Goal: Use online tool/utility: Utilize a website feature to perform a specific function

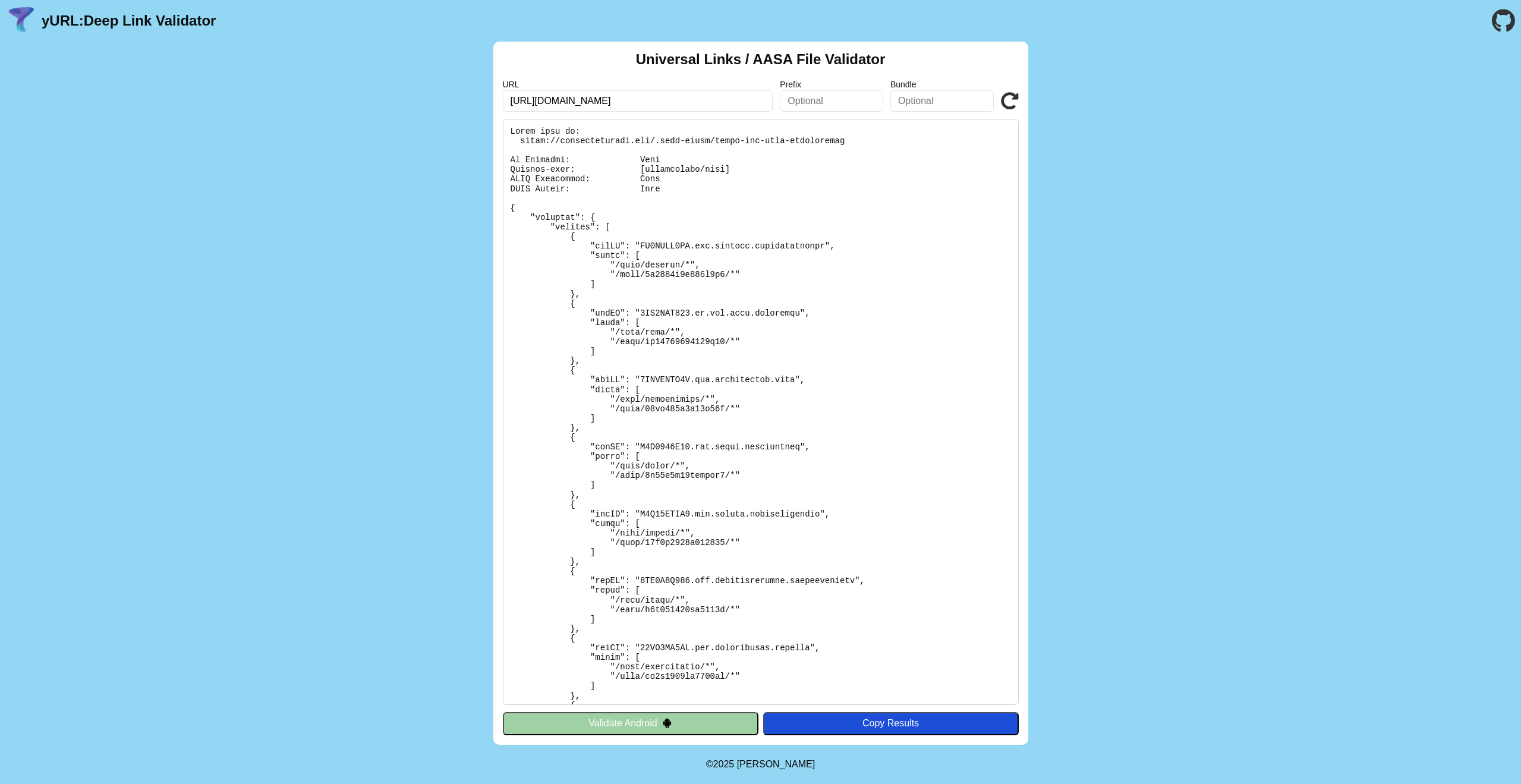
click at [1009, 93] on icon at bounding box center [1009, 101] width 18 height 18
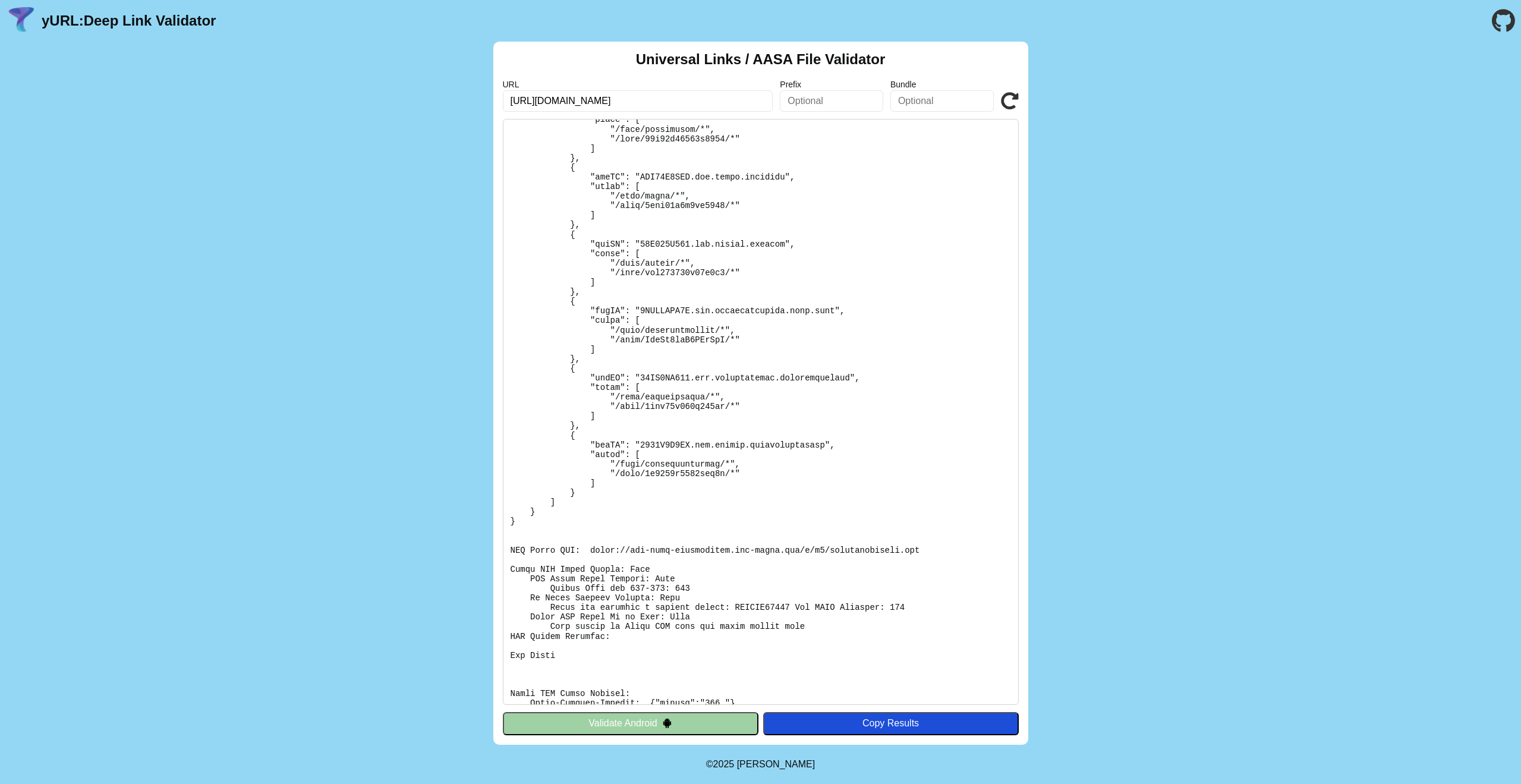
scroll to position [787, 0]
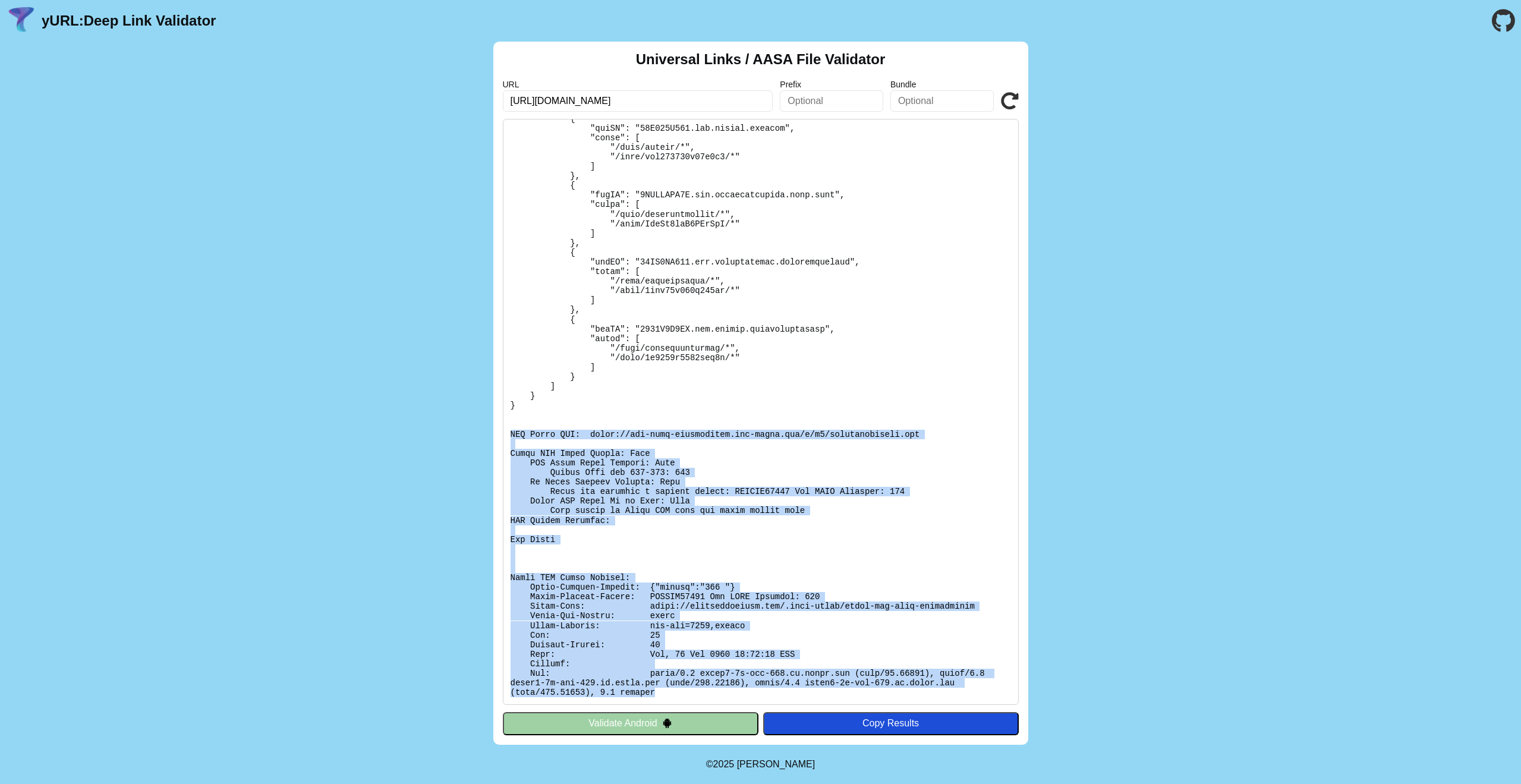
drag, startPoint x: 512, startPoint y: 432, endPoint x: 684, endPoint y: 690, distance: 310.1
click at [684, 690] on pre at bounding box center [760, 412] width 516 height 586
click at [616, 544] on pre at bounding box center [760, 412] width 516 height 586
drag, startPoint x: 508, startPoint y: 433, endPoint x: 699, endPoint y: 702, distance: 329.9
click at [699, 702] on pre at bounding box center [760, 412] width 516 height 586
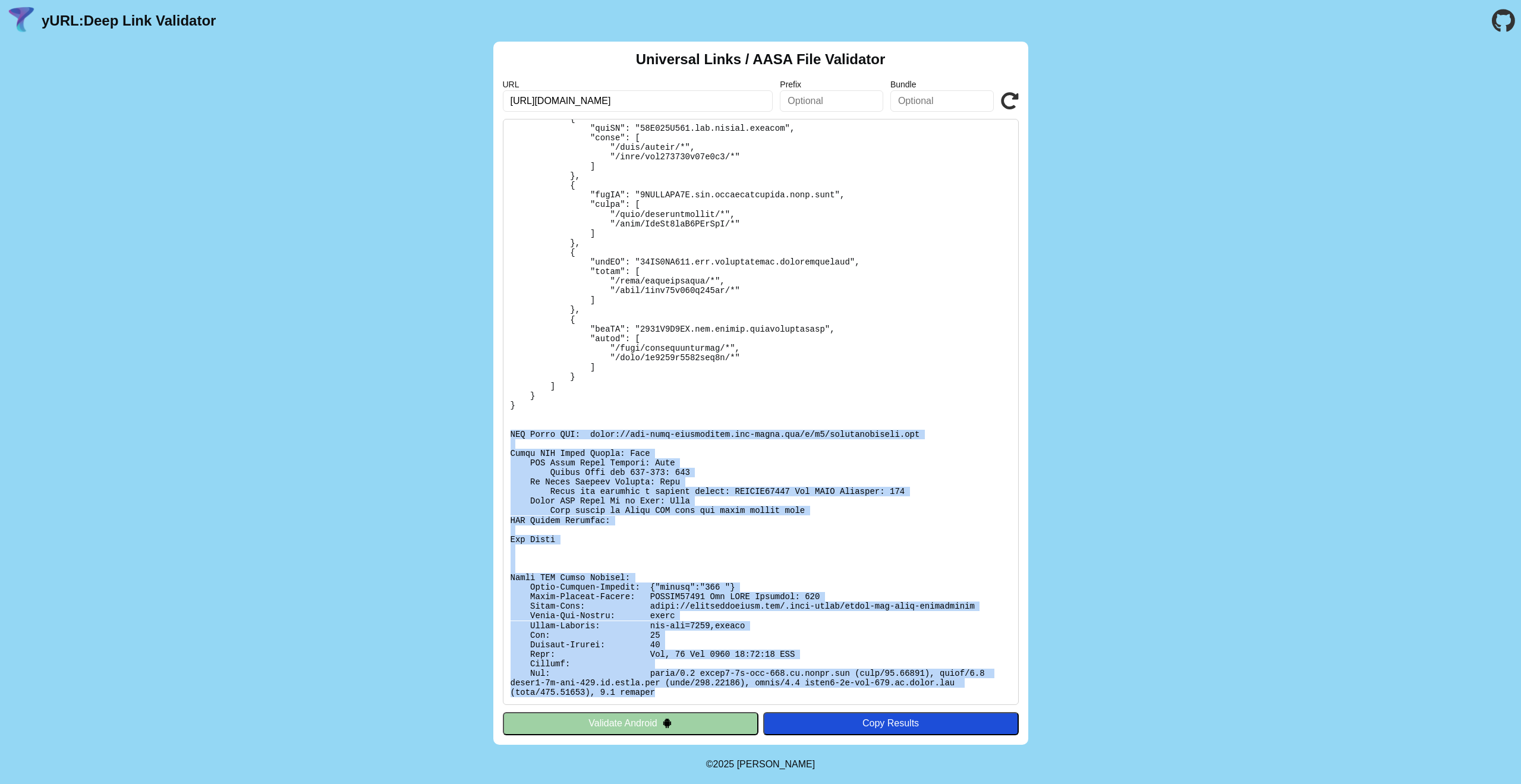
copy pre "CDN Cache URL: https://app-site-association.cdn-apple.com/a/v1/meetinglawyers.c…"
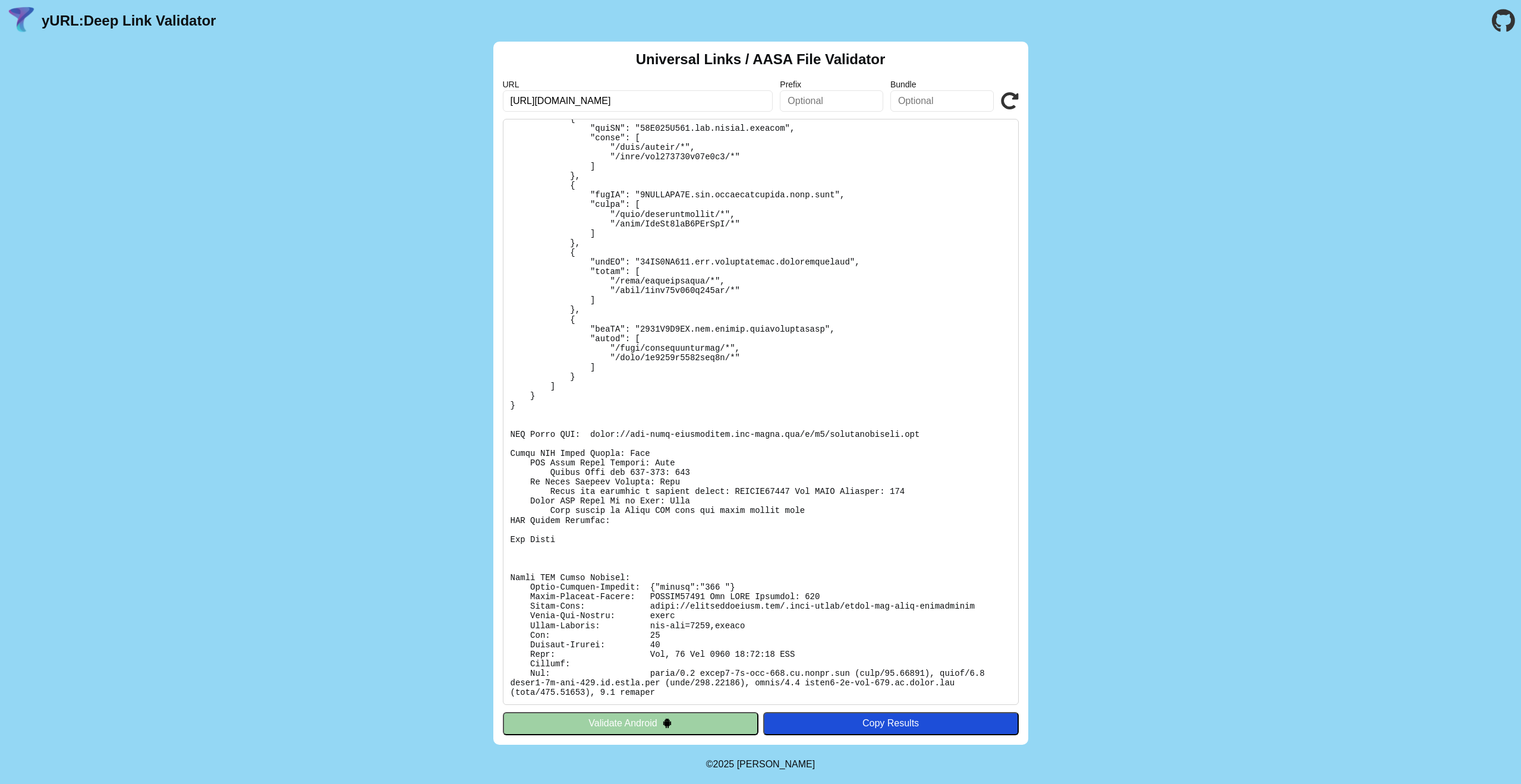
click at [801, 397] on pre at bounding box center [760, 412] width 516 height 586
click at [1012, 94] on icon at bounding box center [1009, 101] width 18 height 18
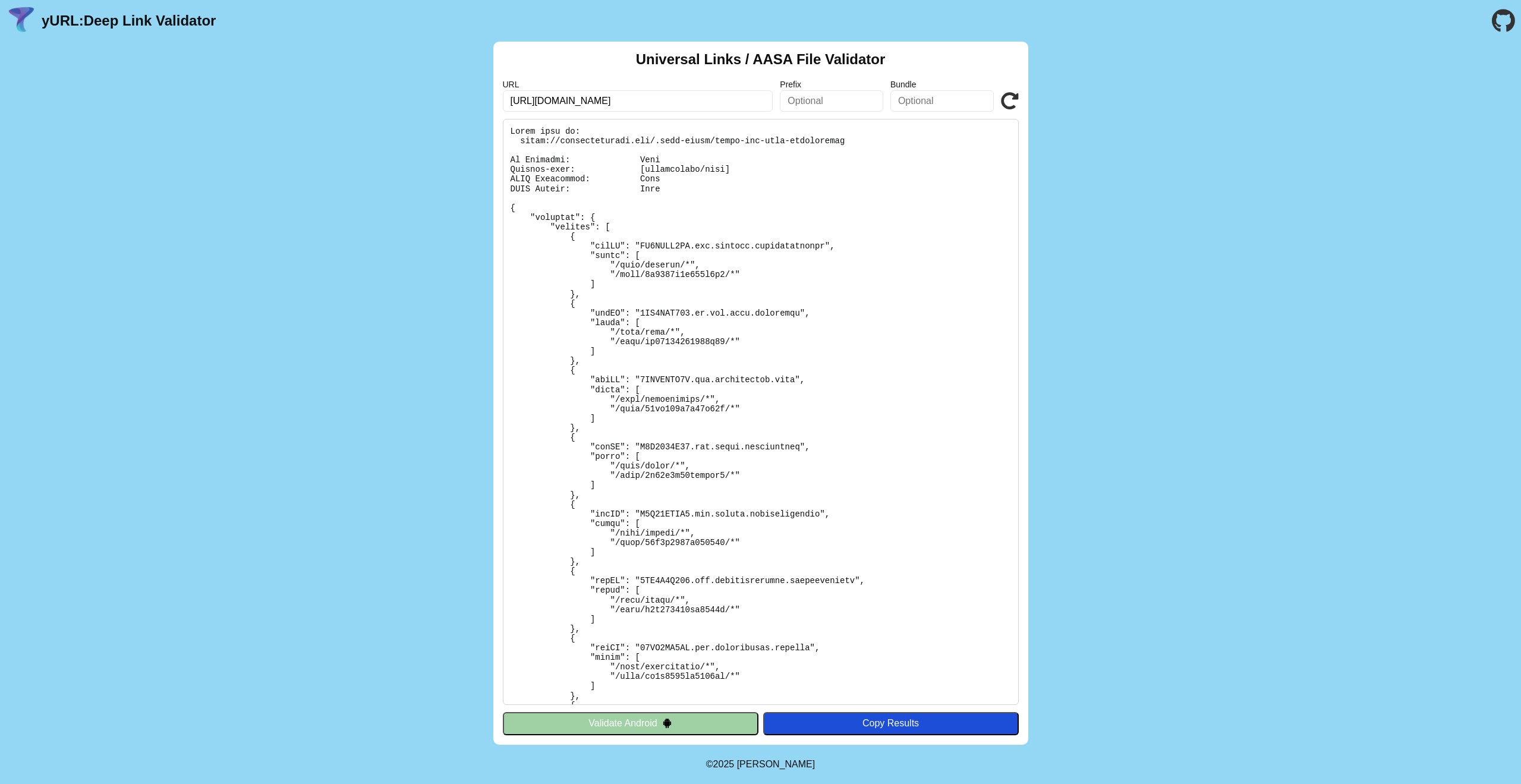
scroll to position [797, 0]
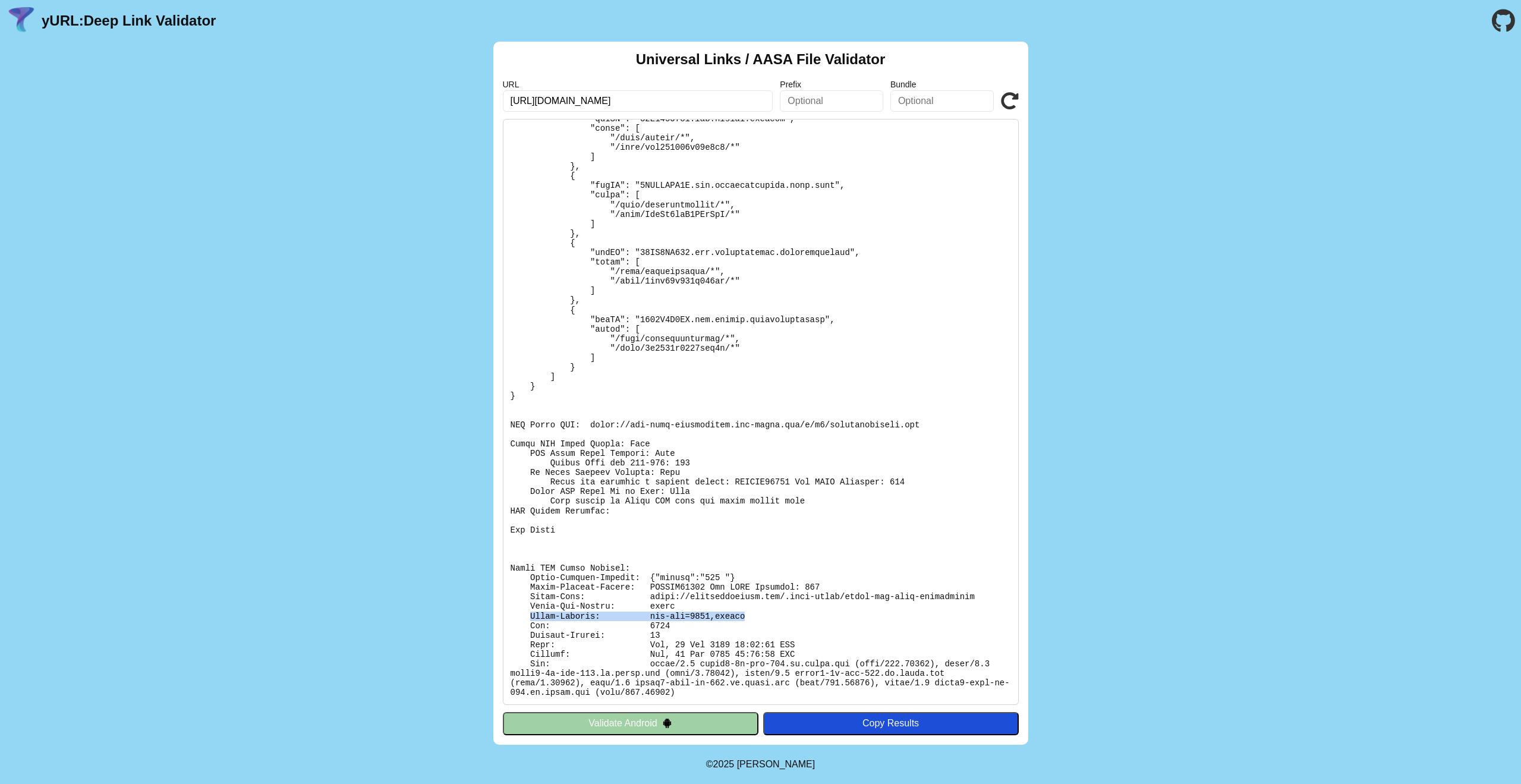
drag, startPoint x: 528, startPoint y: 613, endPoint x: 744, endPoint y: 615, distance: 216.0
click at [744, 615] on pre at bounding box center [760, 412] width 516 height 586
copy pre "Cache-Control: max-age=3600,public"
click at [688, 523] on pre at bounding box center [760, 412] width 516 height 586
click at [1010, 102] on icon at bounding box center [1009, 101] width 18 height 18
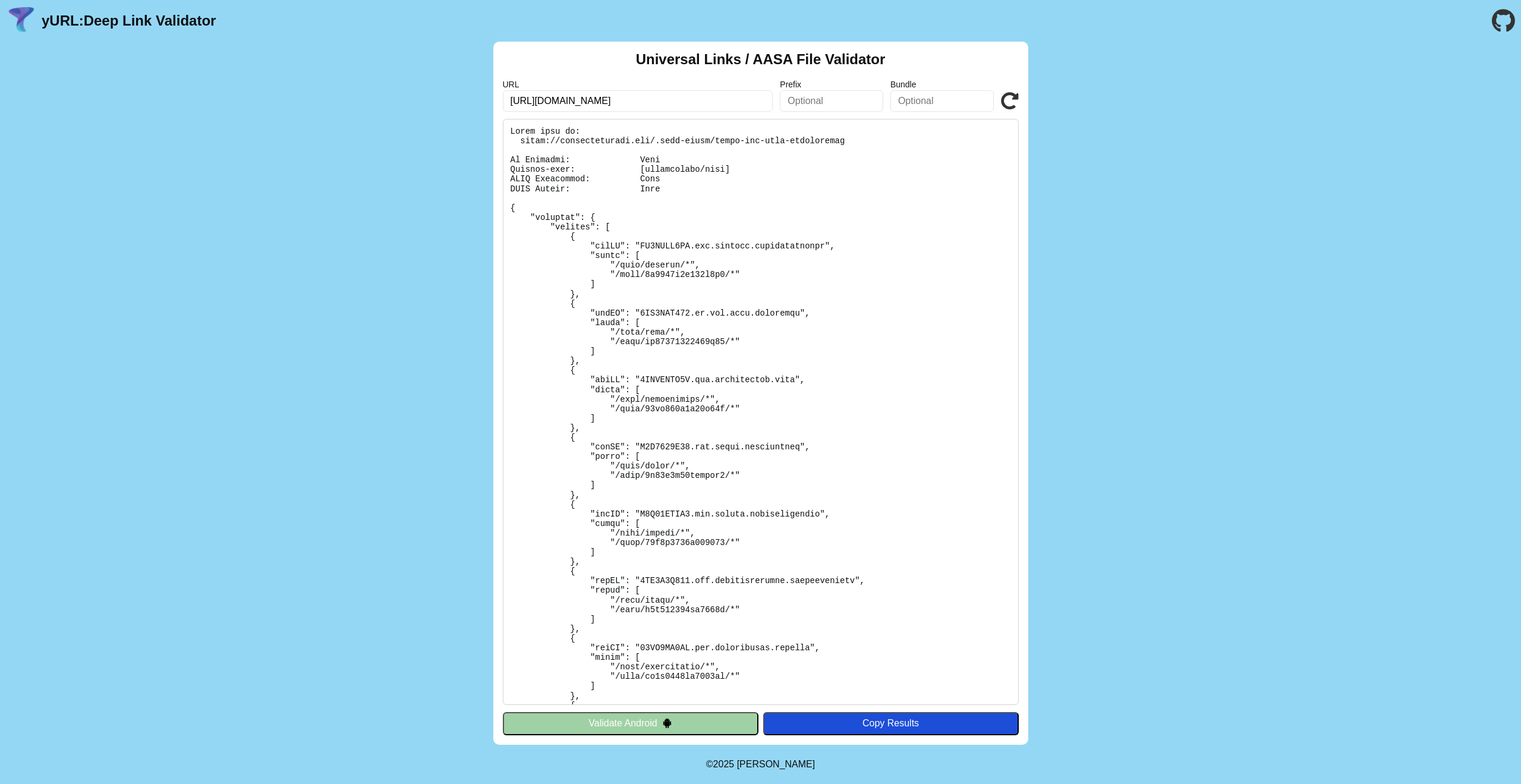
scroll to position [797, 0]
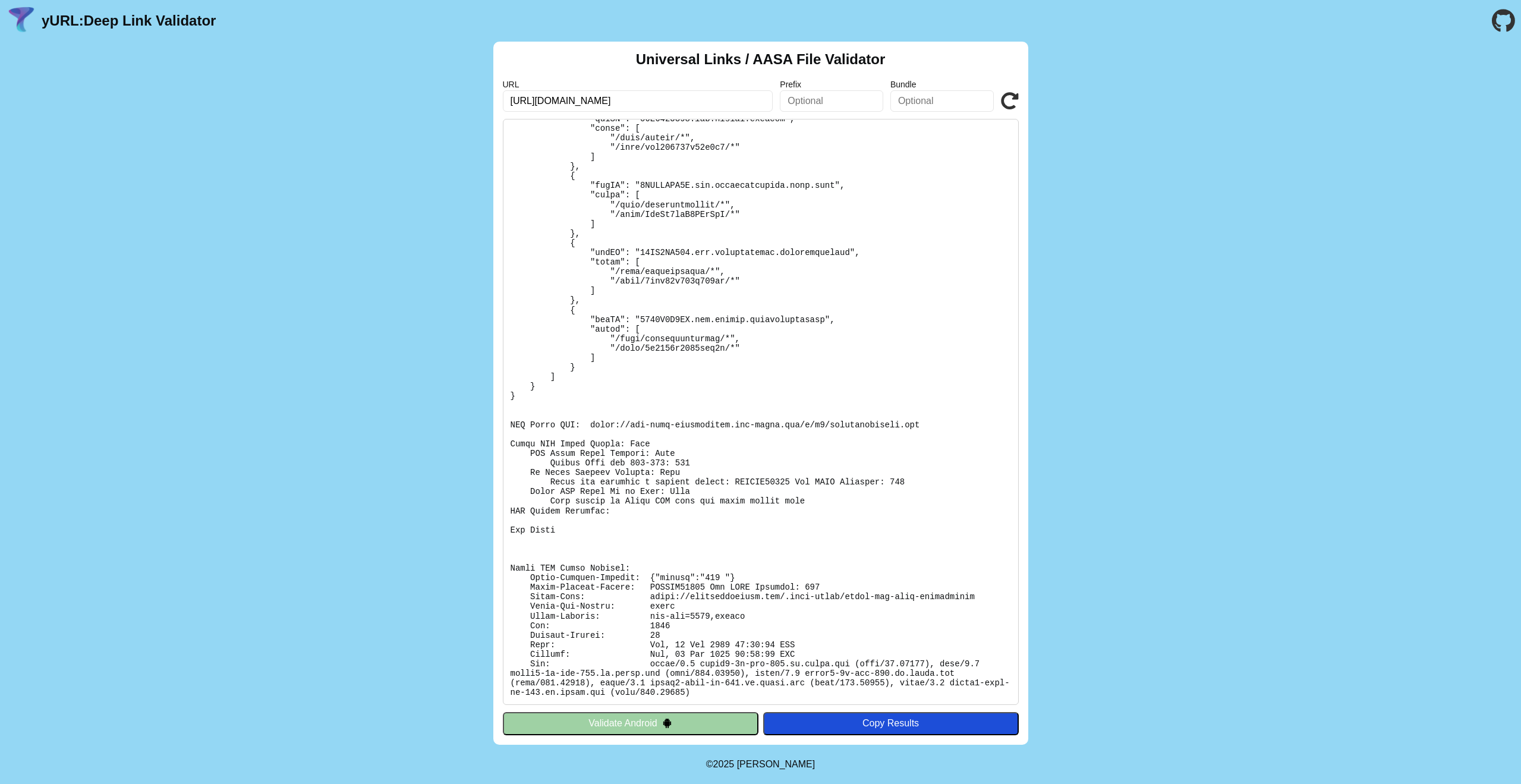
click at [305, 352] on div "Universal Links / AASA File Validator URL https://meetinglawyers.com/ Prefix Bu…" at bounding box center [760, 392] width 1521 height 703
